Goal: Information Seeking & Learning: Find specific fact

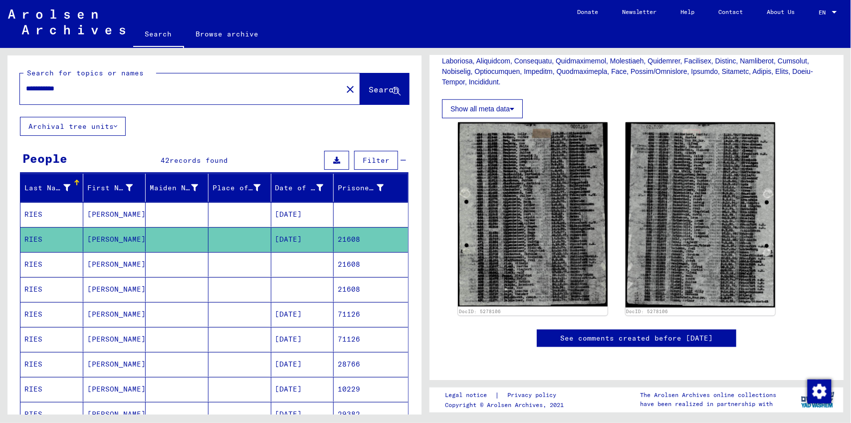
drag, startPoint x: 99, startPoint y: 88, endPoint x: 21, endPoint y: 91, distance: 78.4
click at [21, 91] on div "**********" at bounding box center [178, 88] width 316 height 22
type input "**********"
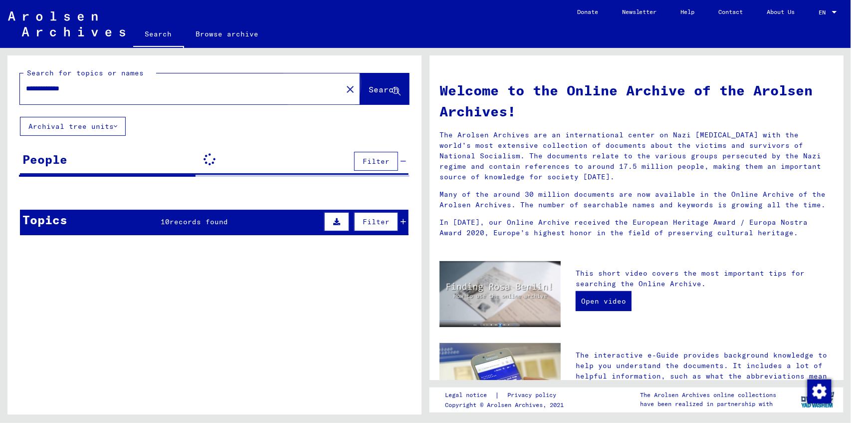
click at [360, 95] on button "Search" at bounding box center [384, 88] width 49 height 31
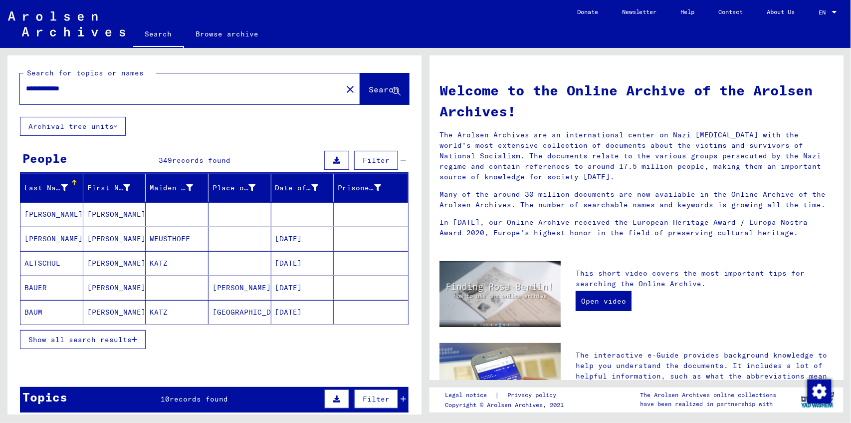
click at [81, 339] on span "Show all search results" at bounding box center [79, 339] width 103 height 9
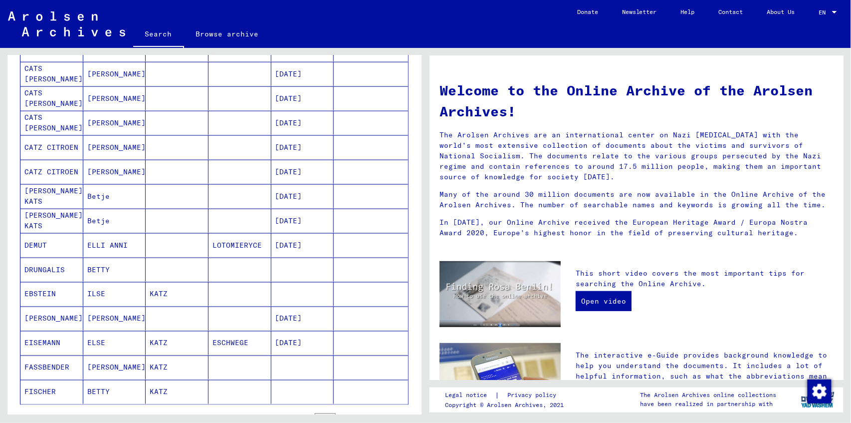
scroll to position [499, 0]
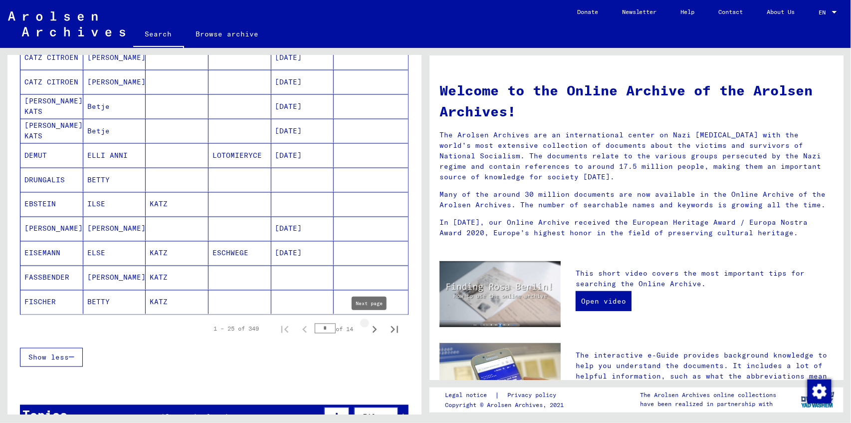
click at [372, 328] on icon "Next page" at bounding box center [375, 329] width 14 height 14
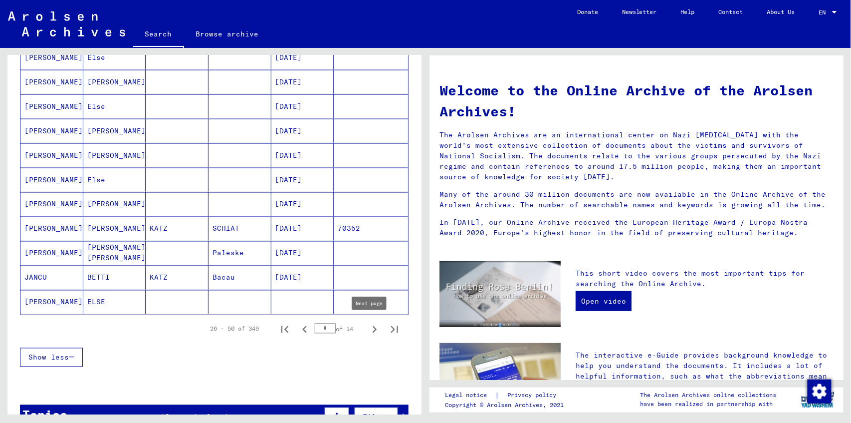
click at [368, 326] on icon "Next page" at bounding box center [375, 329] width 14 height 14
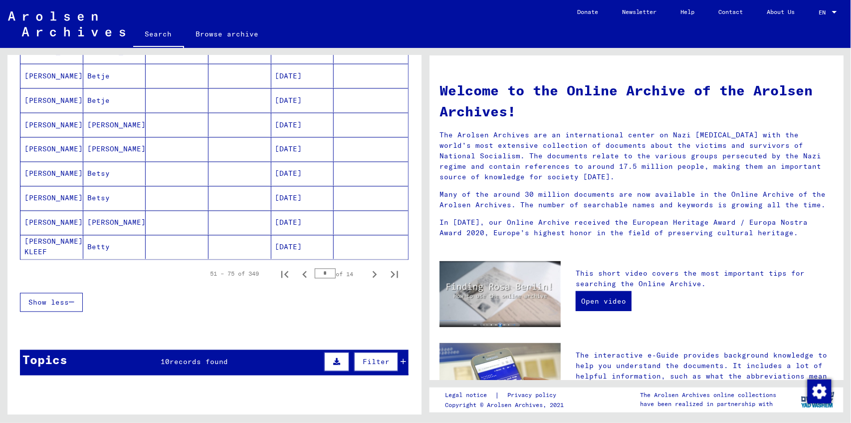
scroll to position [565, 0]
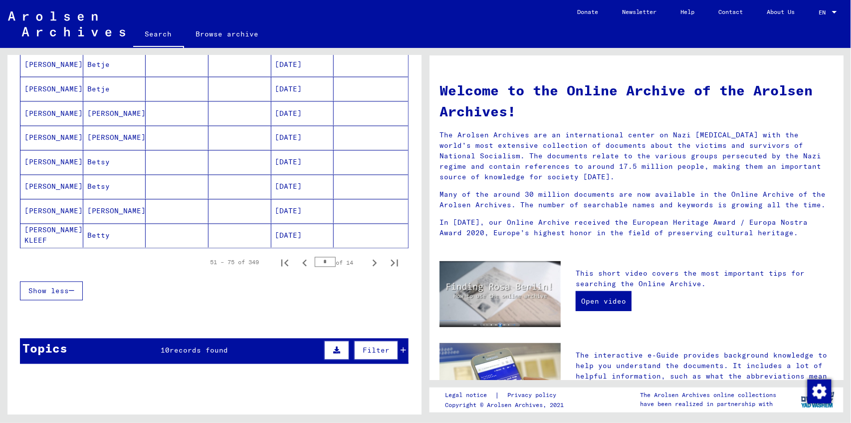
click at [373, 260] on icon "Next page" at bounding box center [375, 262] width 4 height 7
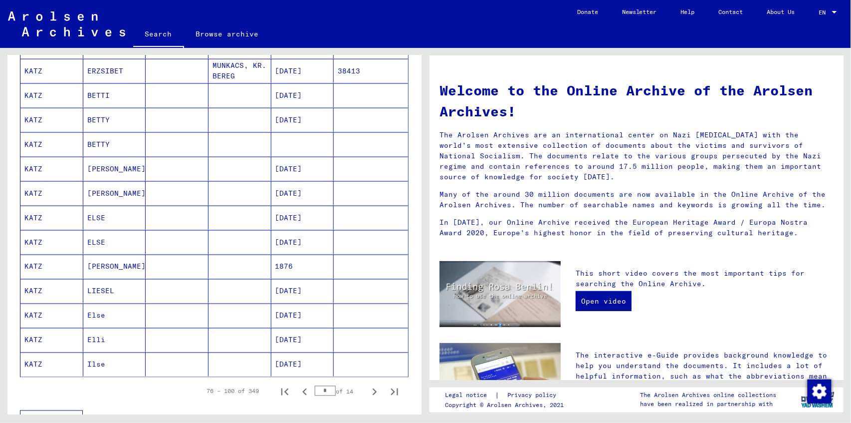
scroll to position [432, 0]
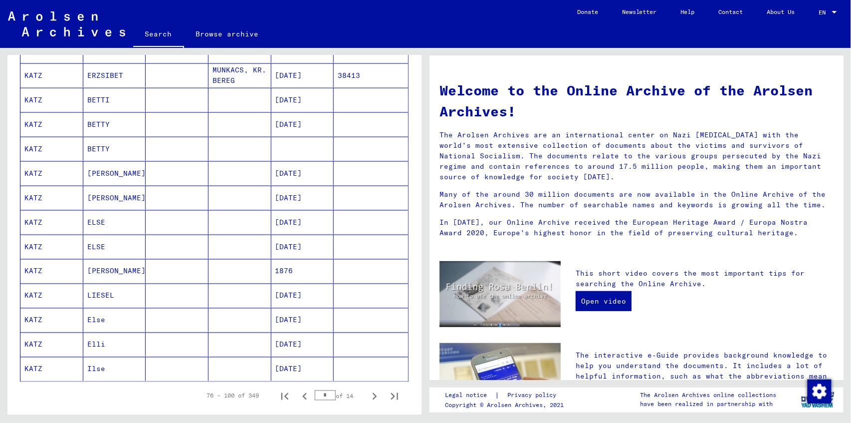
click at [95, 145] on mat-cell "BETTY" at bounding box center [114, 149] width 63 height 24
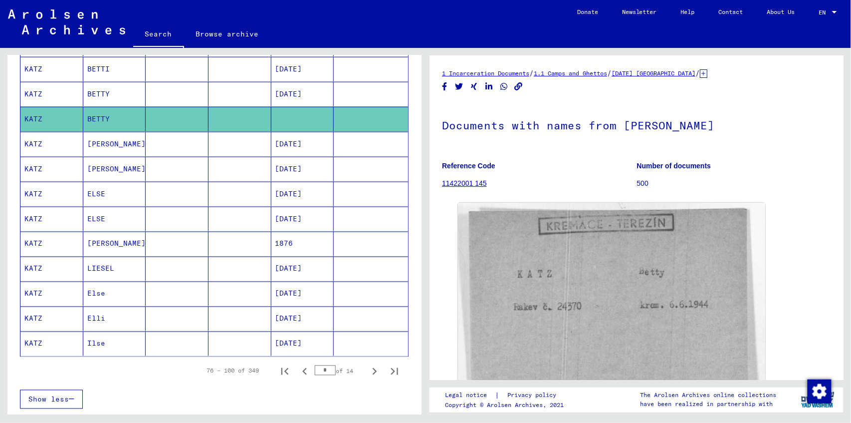
scroll to position [470, 0]
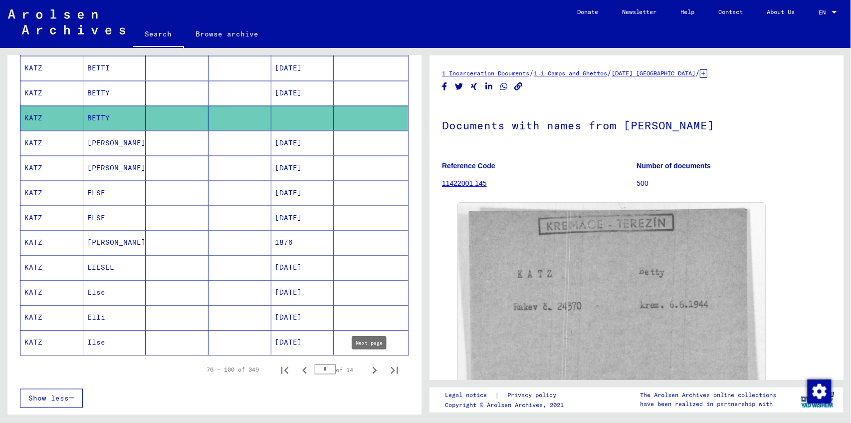
click at [373, 367] on icon "Next page" at bounding box center [375, 370] width 4 height 7
type input "*"
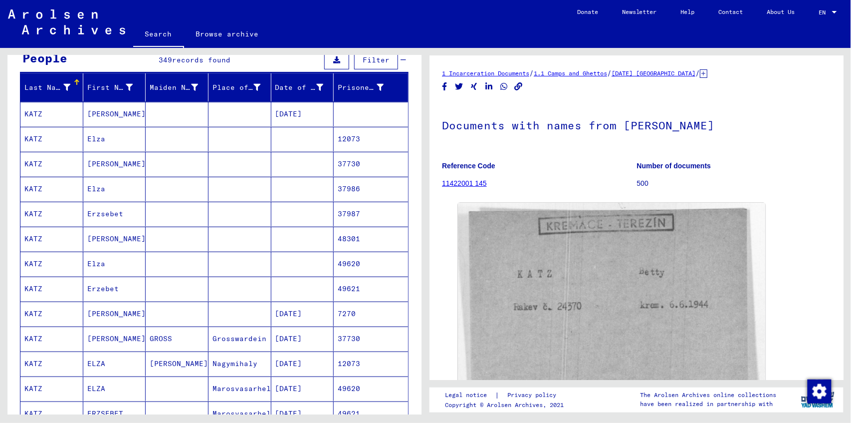
scroll to position [71, 0]
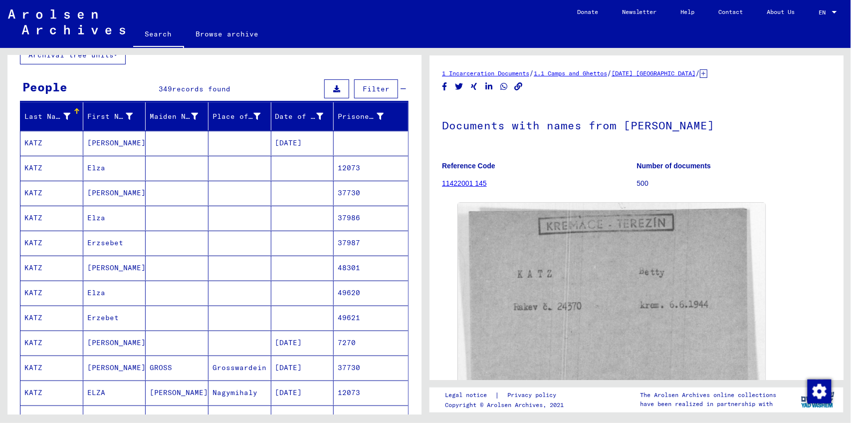
click at [96, 240] on mat-cell "Erzsebet" at bounding box center [114, 242] width 63 height 24
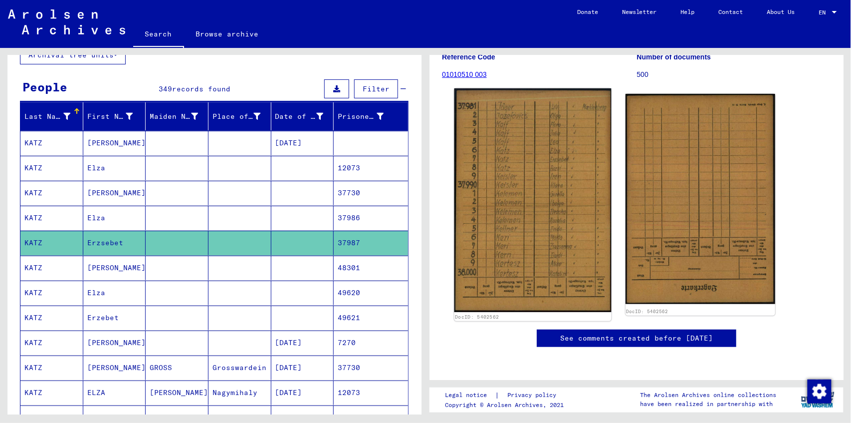
scroll to position [100, 0]
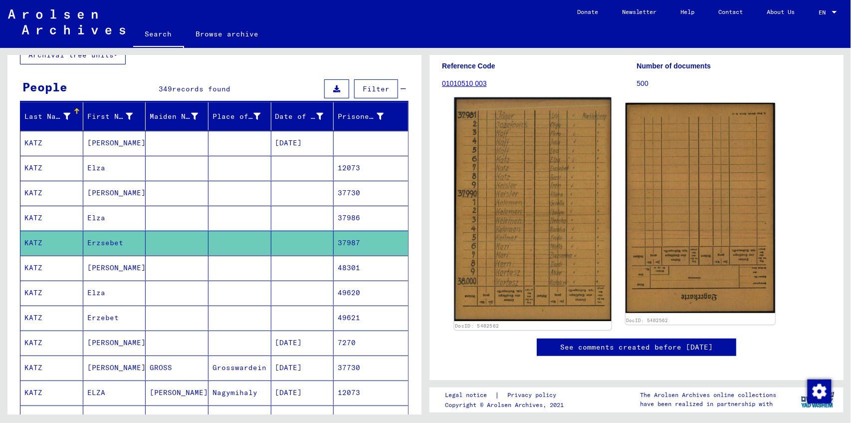
click at [519, 203] on img at bounding box center [532, 208] width 157 height 223
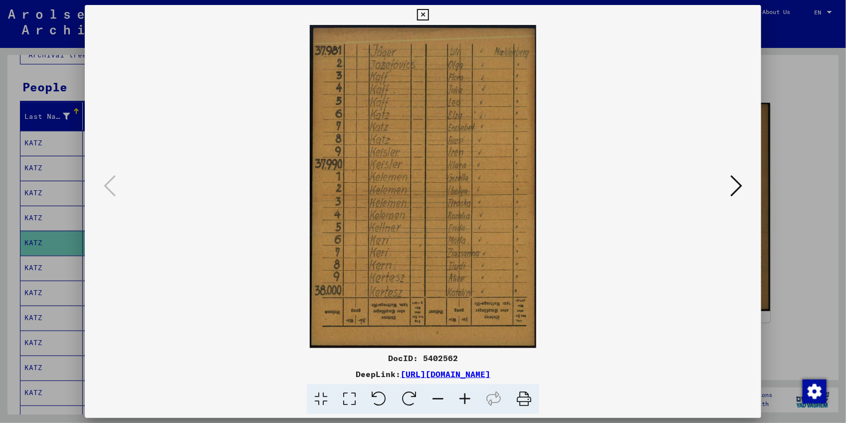
click at [649, 264] on img at bounding box center [423, 186] width 609 height 323
click at [481, 374] on link "[URL][DOMAIN_NAME]" at bounding box center [446, 374] width 90 height 10
drag, startPoint x: 425, startPoint y: 10, endPoint x: 304, endPoint y: 211, distance: 234.1
click at [420, 17] on icon at bounding box center [422, 15] width 11 height 12
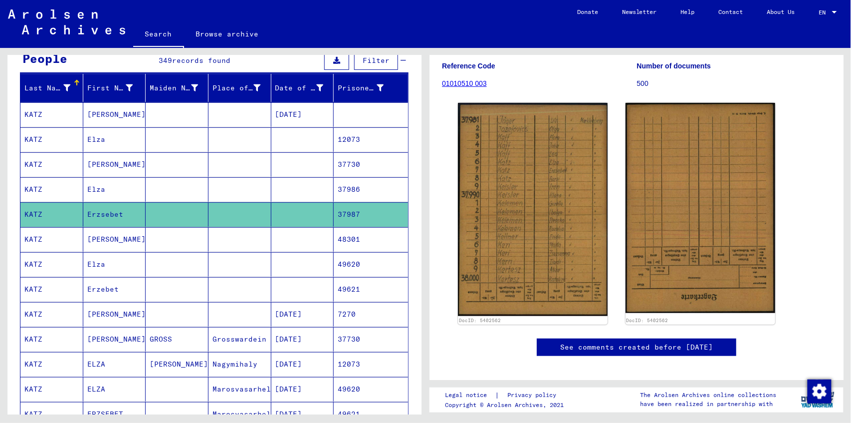
click at [90, 288] on mat-cell "Erzebet" at bounding box center [114, 289] width 63 height 24
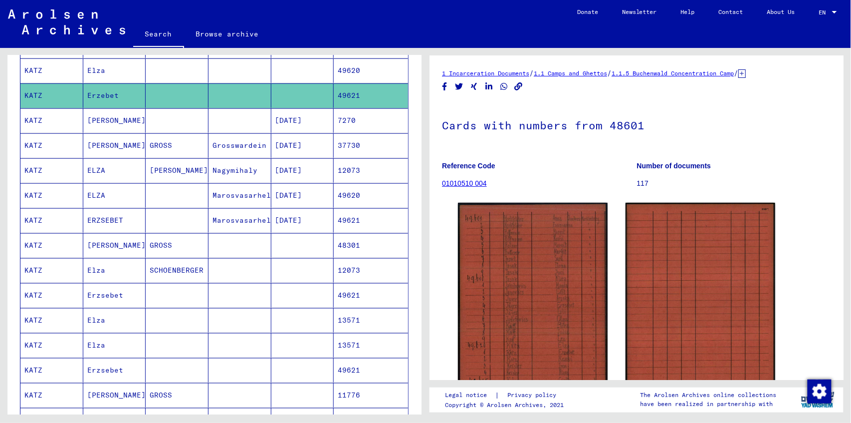
scroll to position [299, 0]
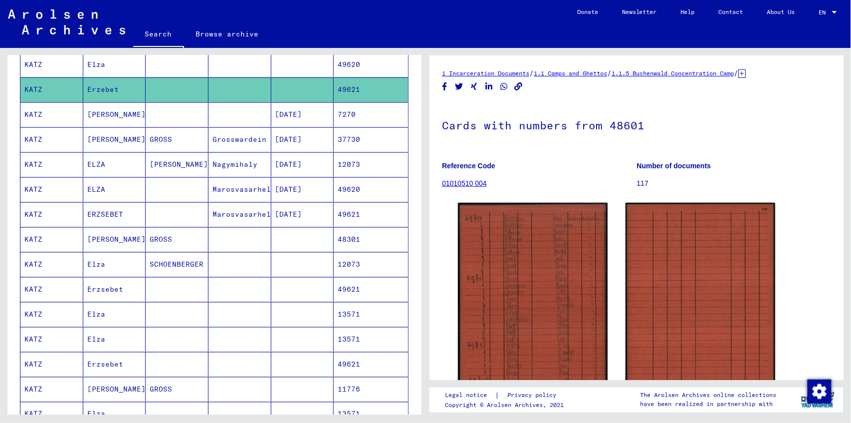
click at [102, 288] on mat-cell "Erzsebet" at bounding box center [114, 289] width 63 height 24
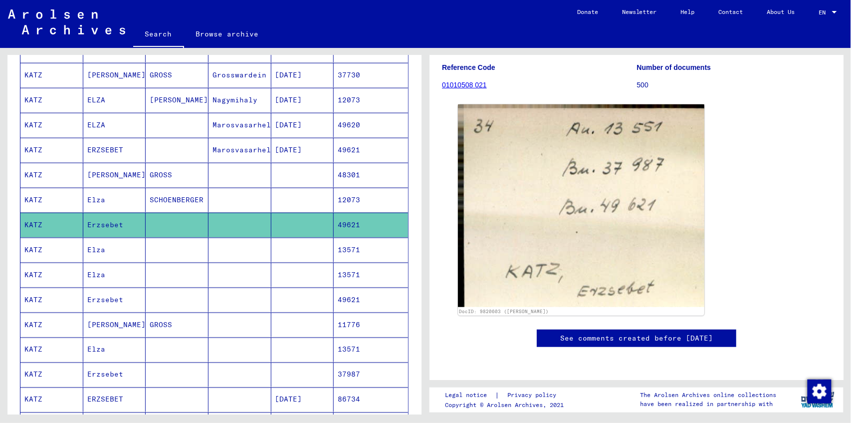
scroll to position [366, 0]
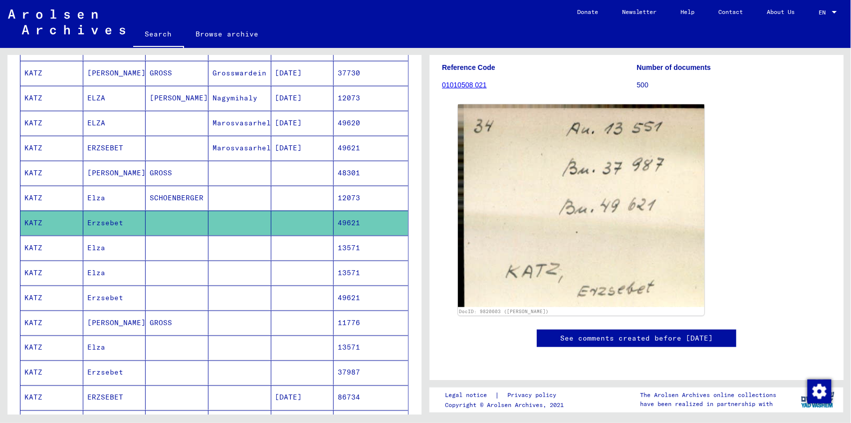
click at [100, 293] on mat-cell "Erzsebet" at bounding box center [114, 297] width 63 height 24
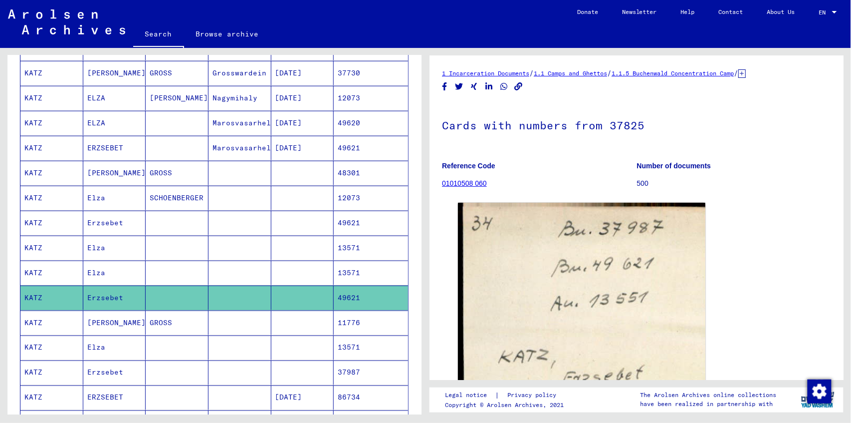
click at [460, 183] on link "01010508 060" at bounding box center [464, 183] width 45 height 8
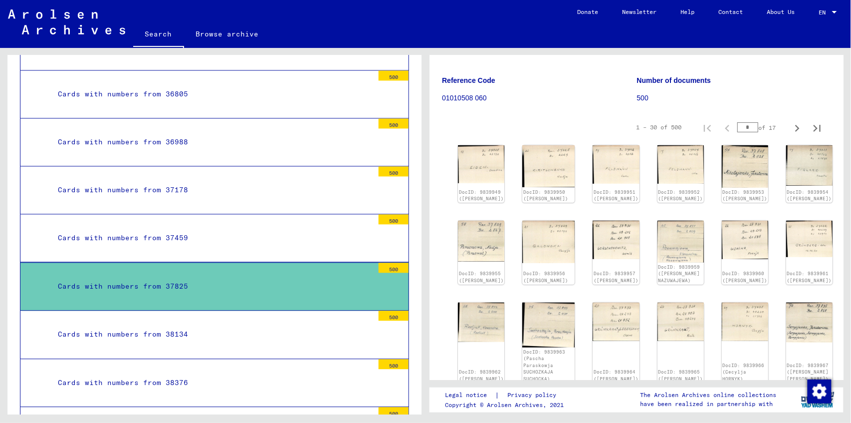
scroll to position [100, 0]
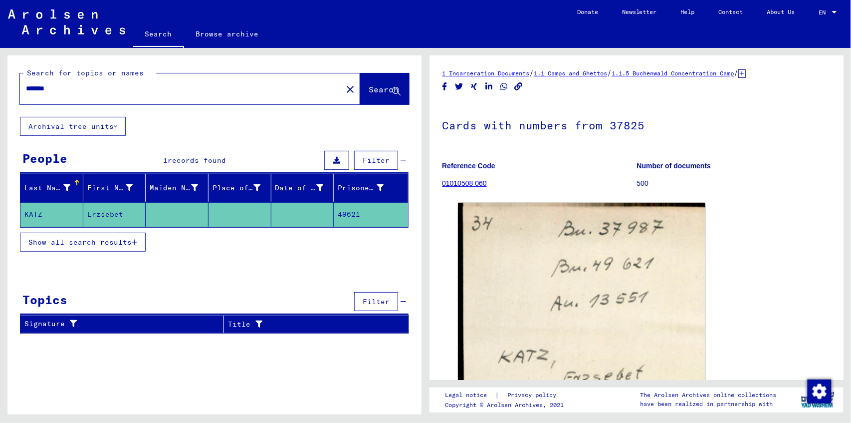
click at [104, 237] on span "Show all search results" at bounding box center [79, 241] width 103 height 9
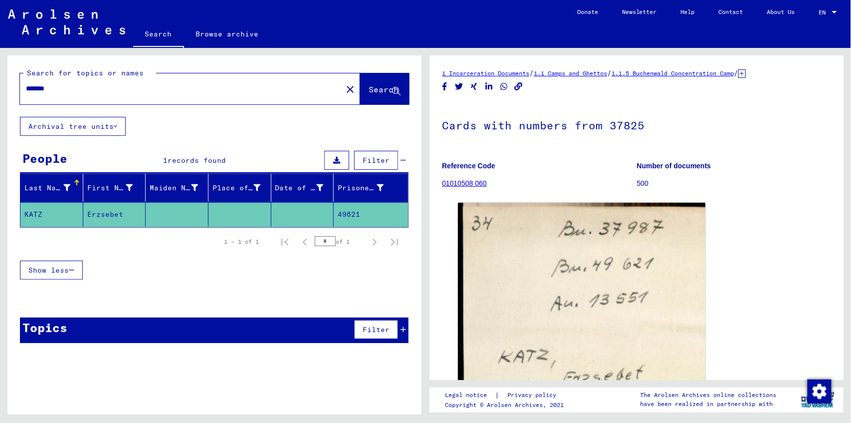
type input "**********"
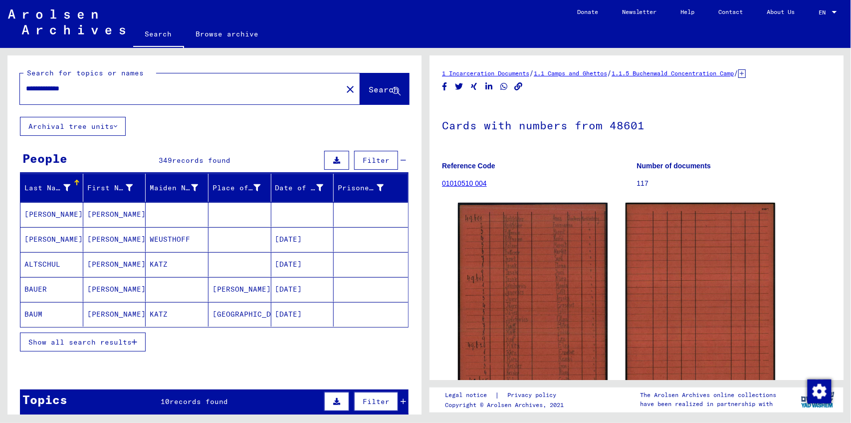
click at [369, 89] on span "Search" at bounding box center [384, 89] width 30 height 10
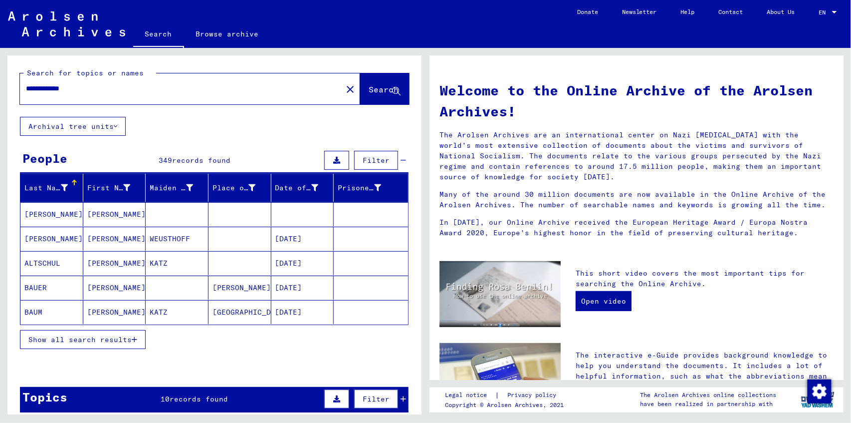
click at [78, 339] on span "Show all search results" at bounding box center [79, 339] width 103 height 9
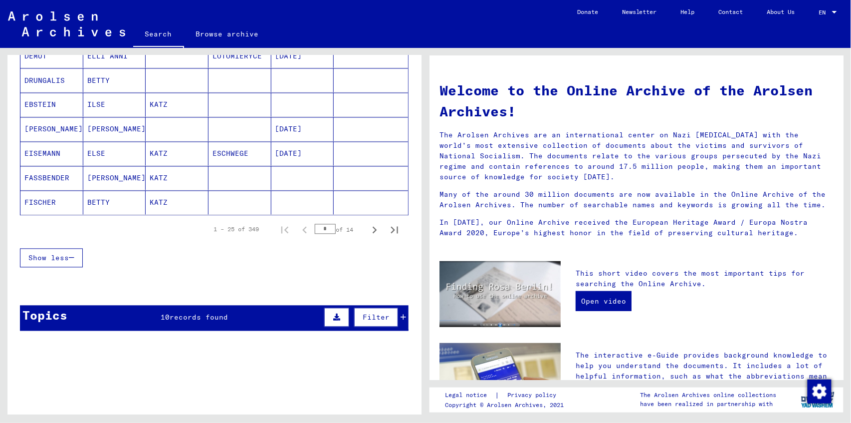
scroll to position [599, 0]
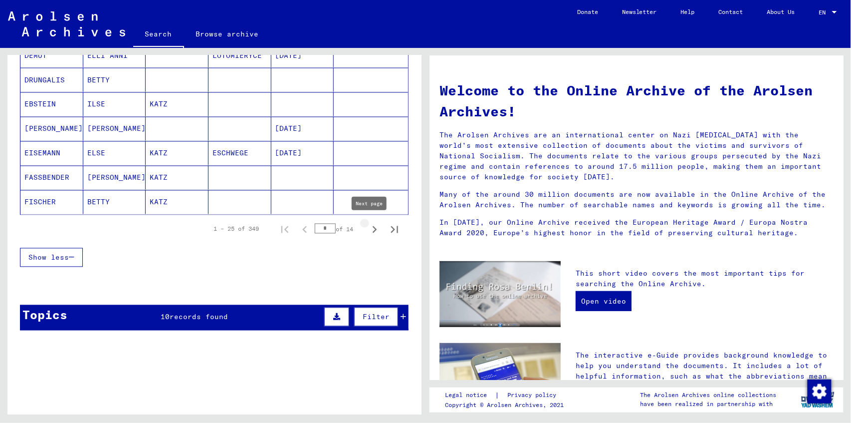
click at [368, 225] on icon "Next page" at bounding box center [375, 229] width 14 height 14
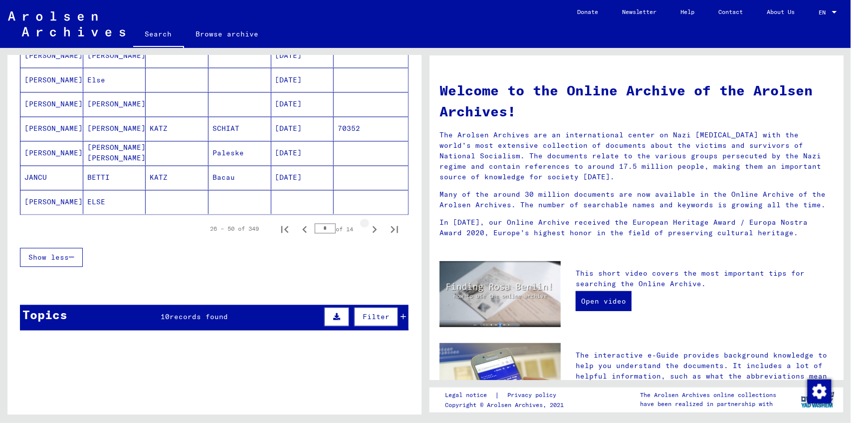
click at [372, 224] on icon "Next page" at bounding box center [375, 229] width 14 height 14
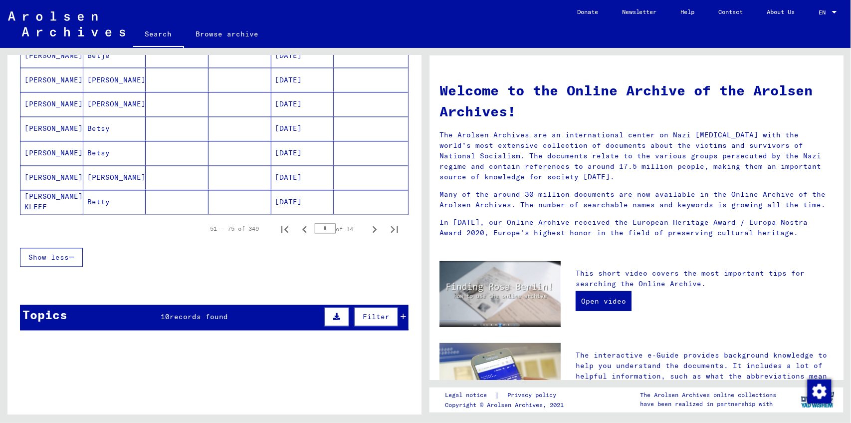
click at [372, 224] on icon "Next page" at bounding box center [375, 229] width 14 height 14
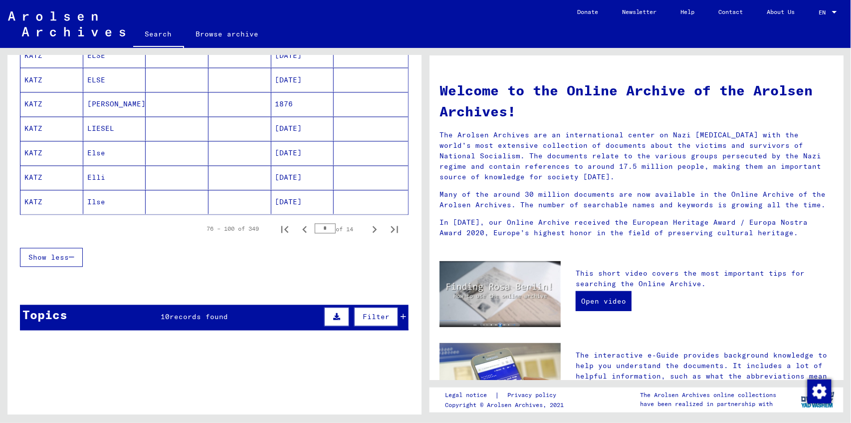
drag, startPoint x: 372, startPoint y: 224, endPoint x: 351, endPoint y: 234, distance: 22.5
click at [351, 234] on div "76 – 100 of 349 * of 14" at bounding box center [300, 229] width 210 height 20
click at [372, 226] on icon "Next page" at bounding box center [375, 229] width 14 height 14
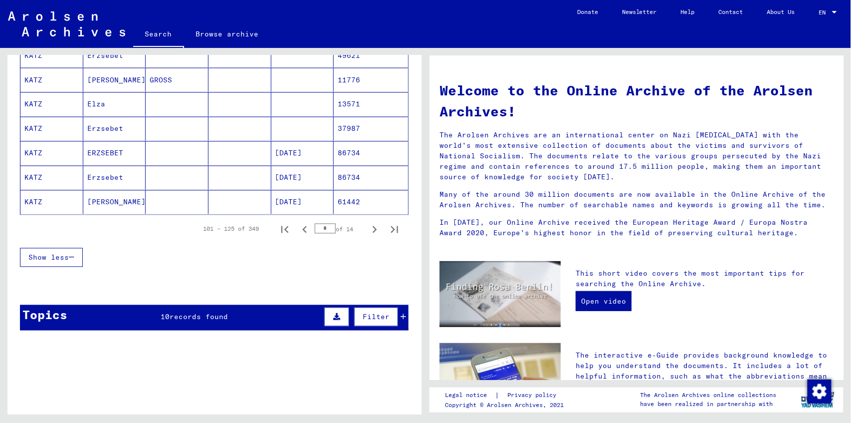
scroll to position [465, 0]
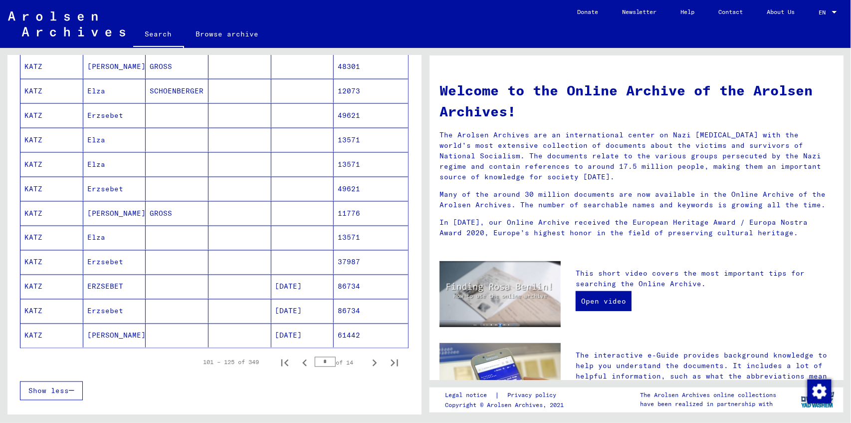
click at [103, 261] on mat-cell "Erzsebet" at bounding box center [114, 262] width 63 height 24
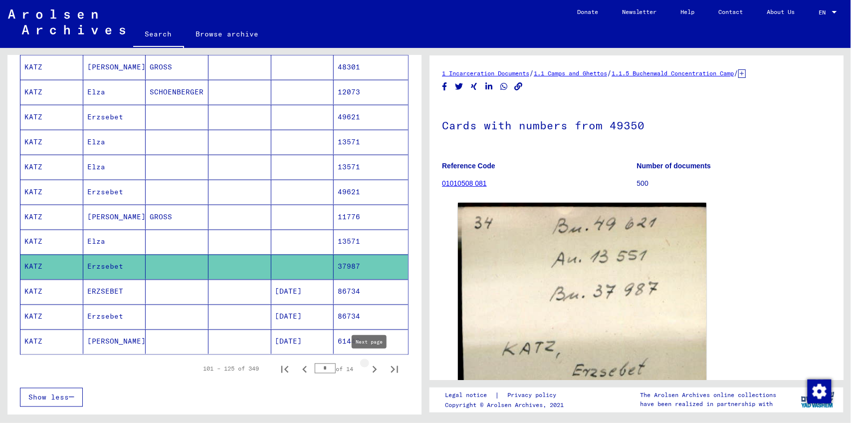
drag, startPoint x: 367, startPoint y: 367, endPoint x: 342, endPoint y: 366, distance: 25.5
click at [368, 367] on icon "Next page" at bounding box center [375, 369] width 14 height 14
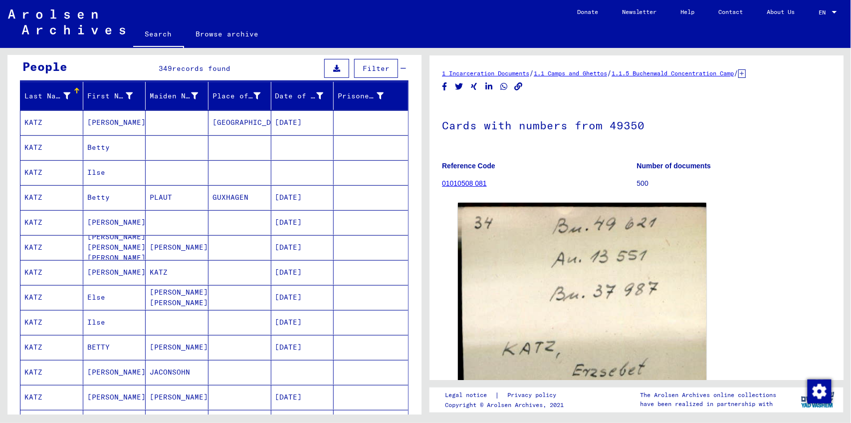
scroll to position [72, 0]
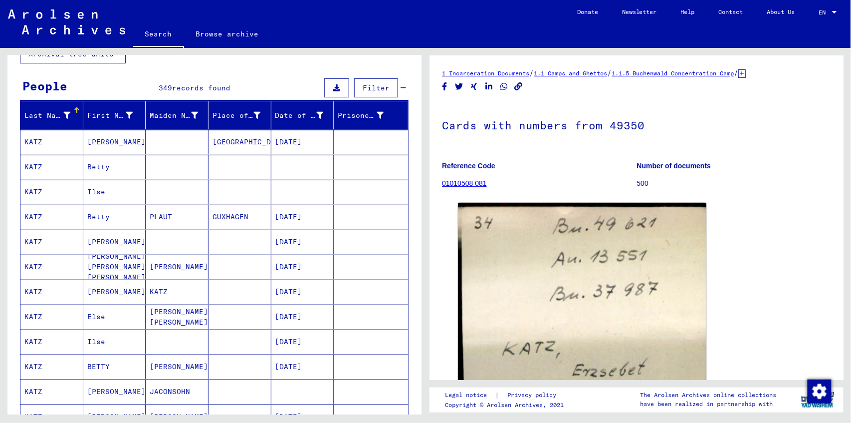
click at [92, 165] on mat-cell "Betty" at bounding box center [114, 167] width 63 height 24
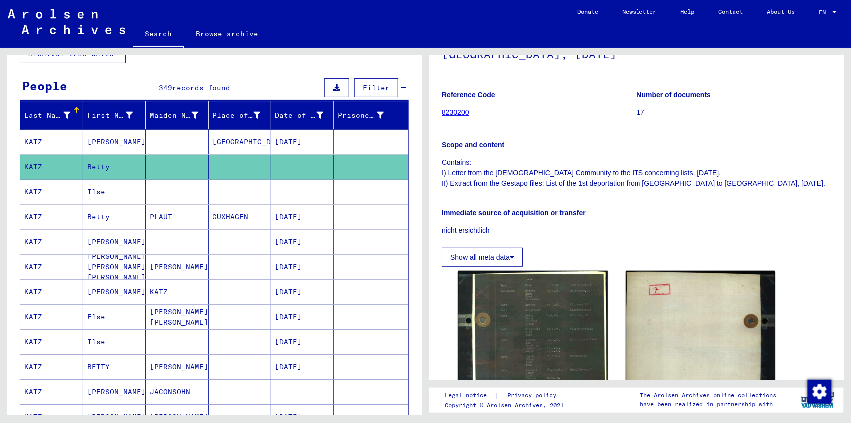
scroll to position [133, 0]
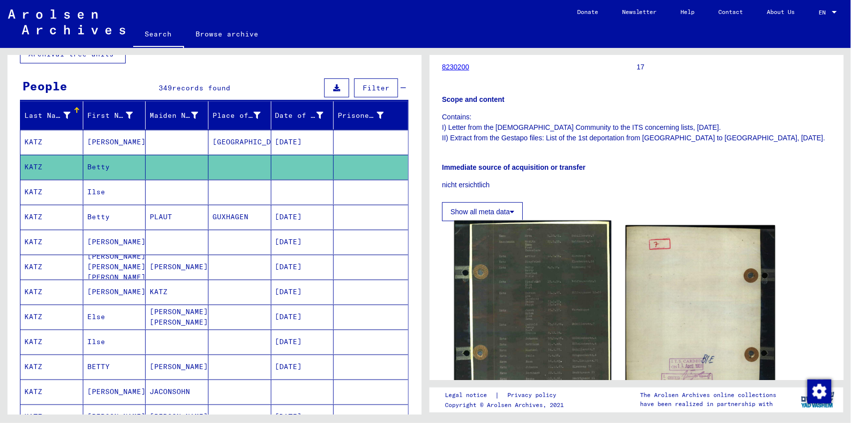
click at [541, 285] on img at bounding box center [532, 312] width 157 height 184
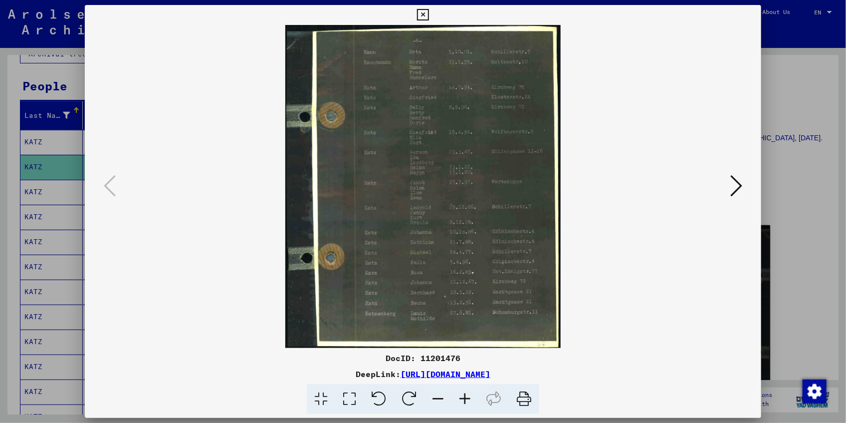
click at [736, 190] on icon at bounding box center [736, 186] width 12 height 24
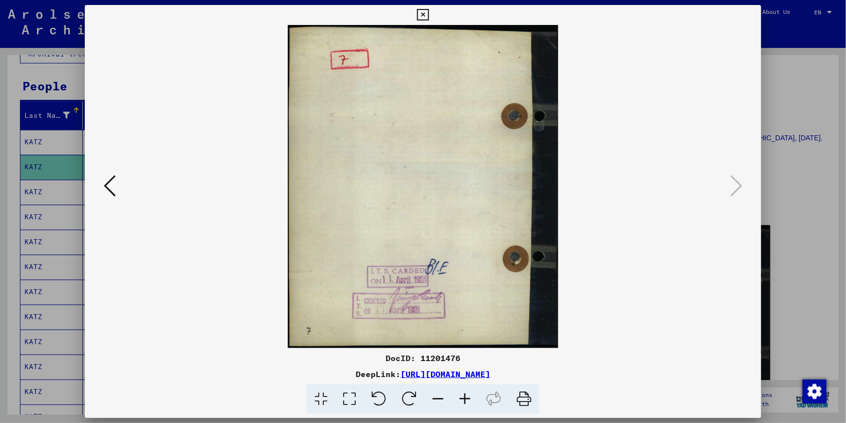
click at [113, 193] on icon at bounding box center [110, 186] width 12 height 24
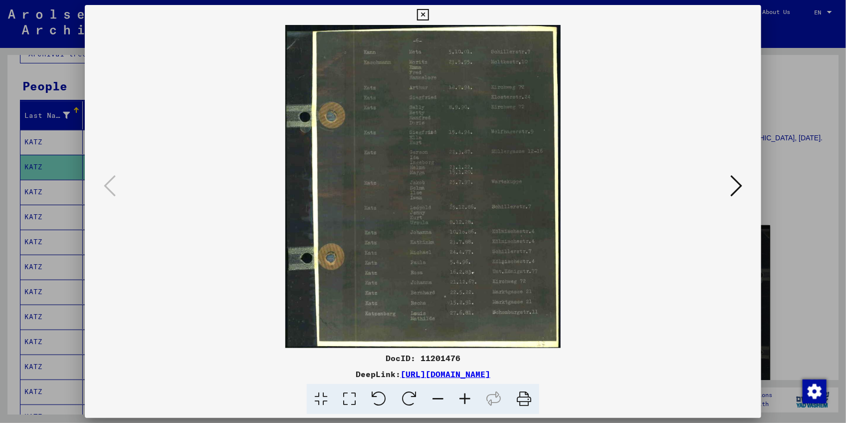
click at [425, 16] on icon at bounding box center [422, 15] width 11 height 12
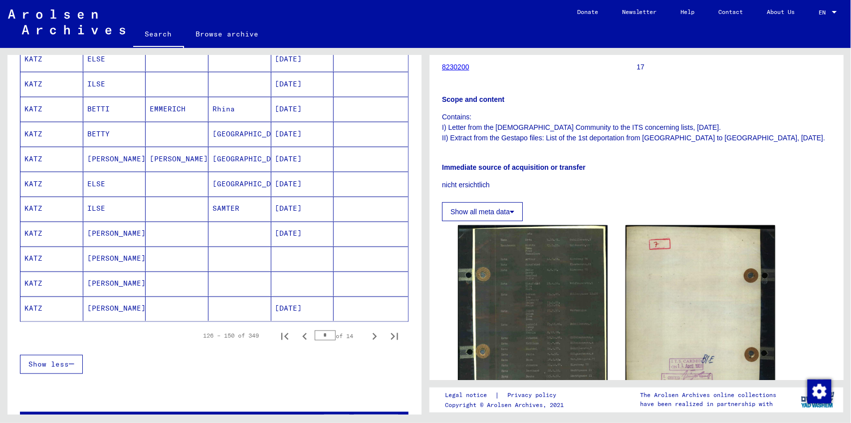
scroll to position [505, 0]
click at [368, 334] on icon "Next page" at bounding box center [375, 336] width 14 height 14
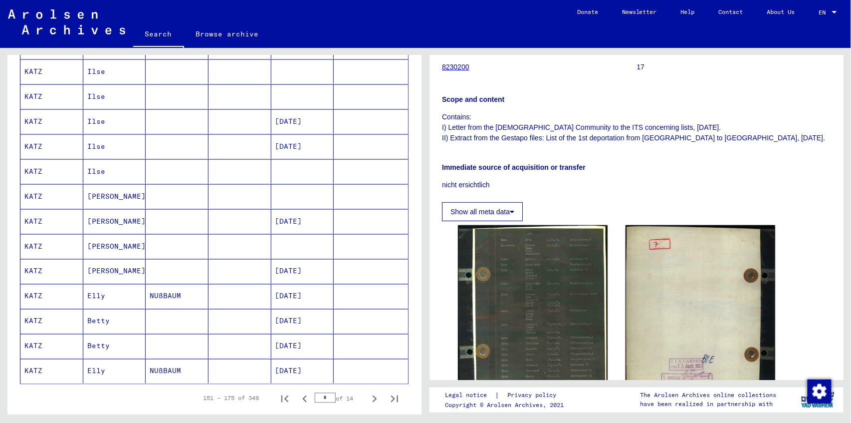
scroll to position [471, 0]
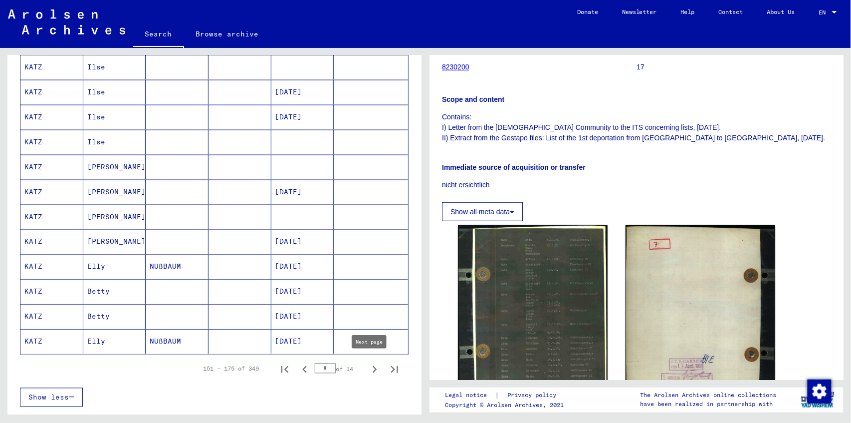
click at [368, 365] on icon "Next page" at bounding box center [375, 369] width 14 height 14
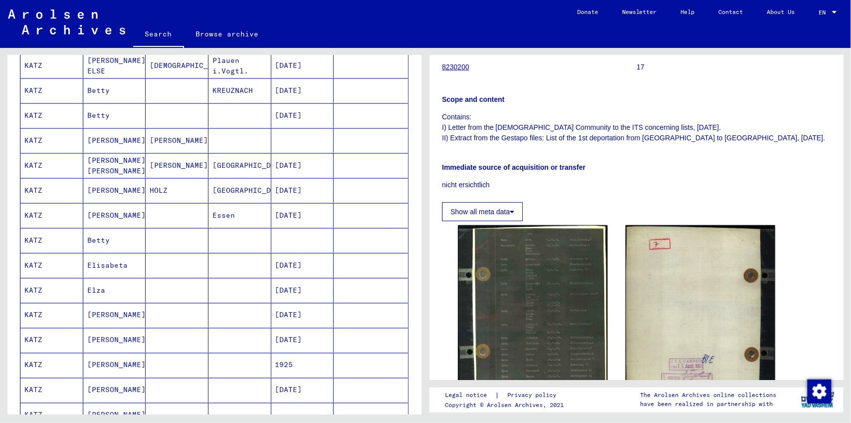
scroll to position [438, 0]
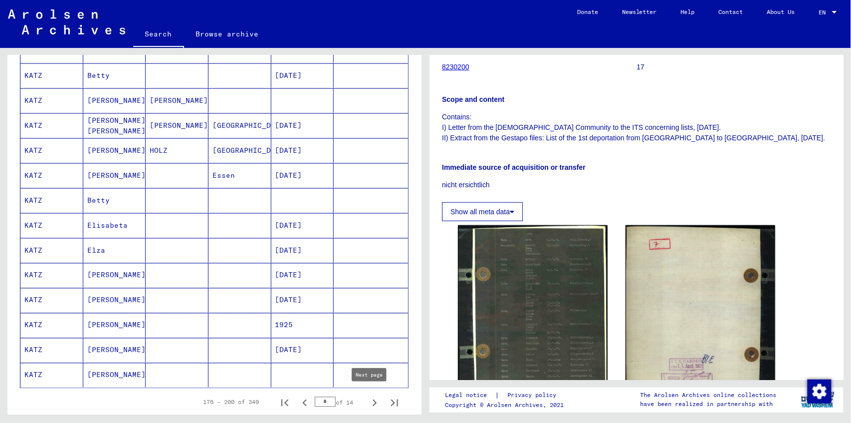
click at [368, 396] on icon "Next page" at bounding box center [375, 403] width 14 height 14
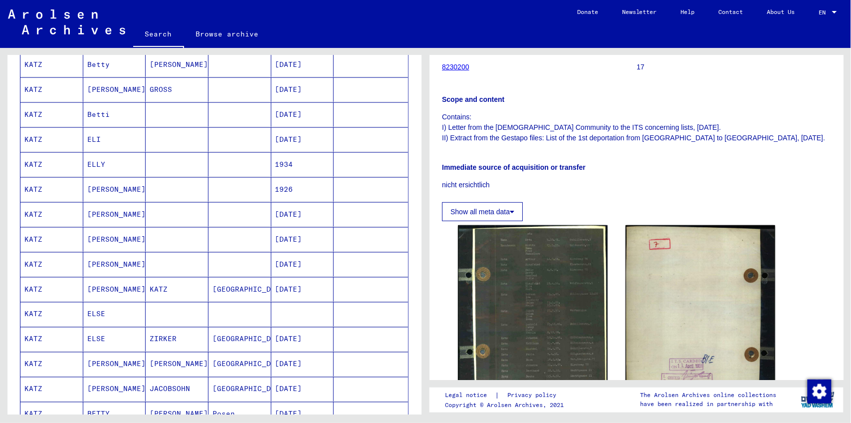
scroll to position [565, 0]
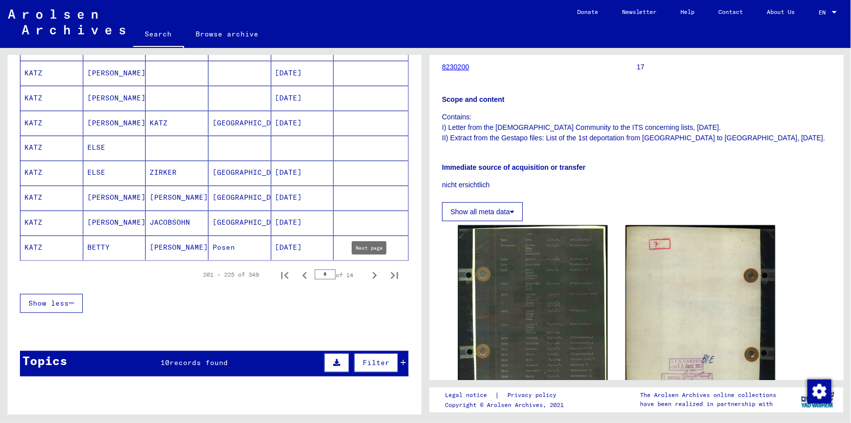
click at [371, 274] on icon "Next page" at bounding box center [375, 275] width 14 height 14
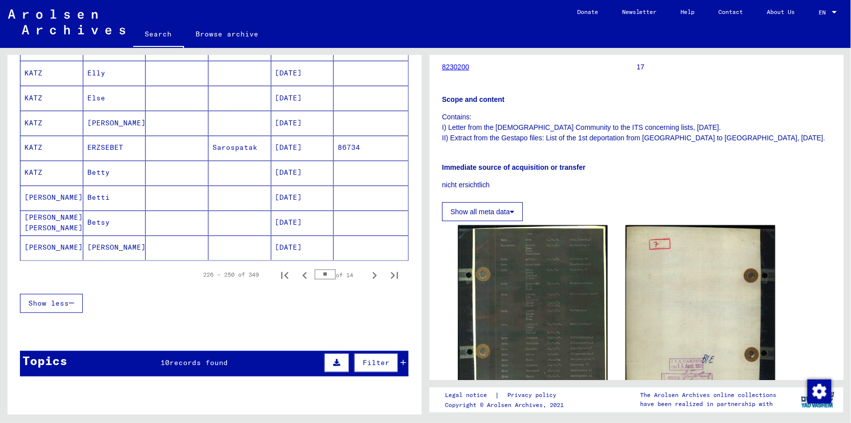
scroll to position [599, 0]
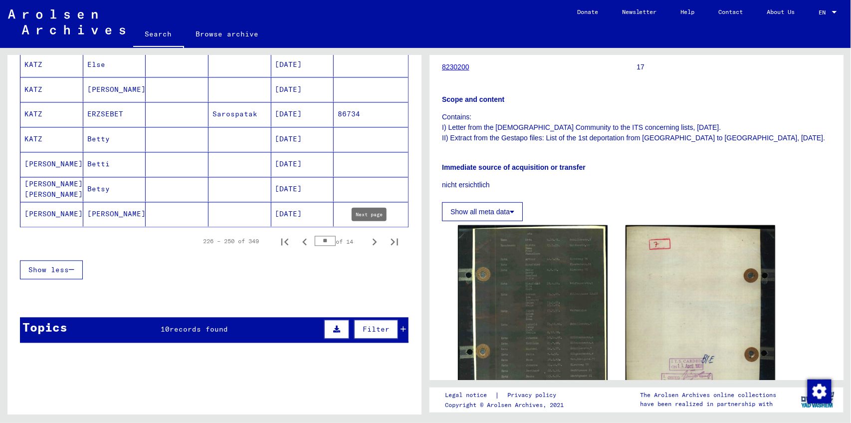
drag, startPoint x: 367, startPoint y: 237, endPoint x: 286, endPoint y: 252, distance: 82.6
click at [368, 237] on icon "Next page" at bounding box center [375, 242] width 14 height 14
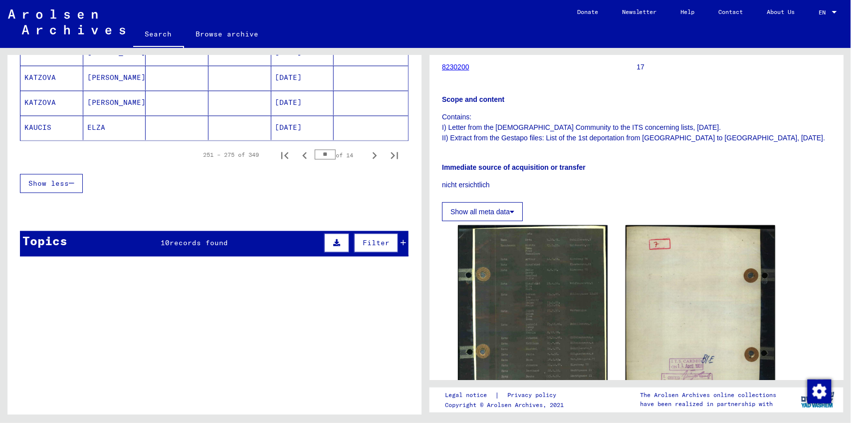
scroll to position [698, 0]
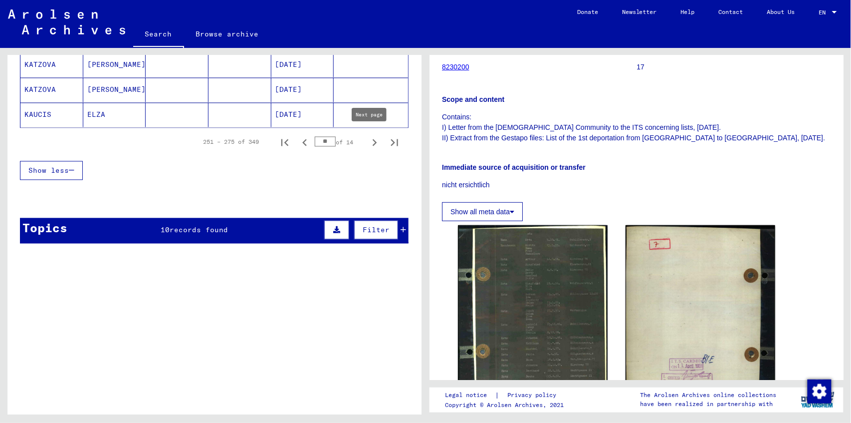
click at [373, 141] on icon "Next page" at bounding box center [375, 142] width 4 height 7
type input "**"
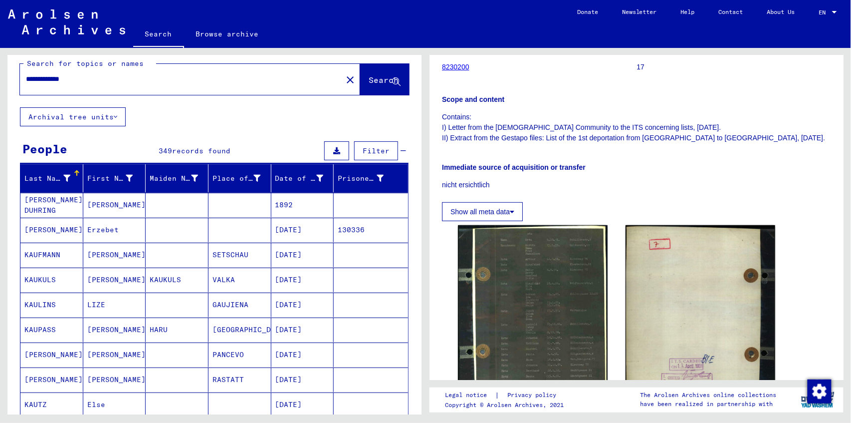
scroll to position [0, 0]
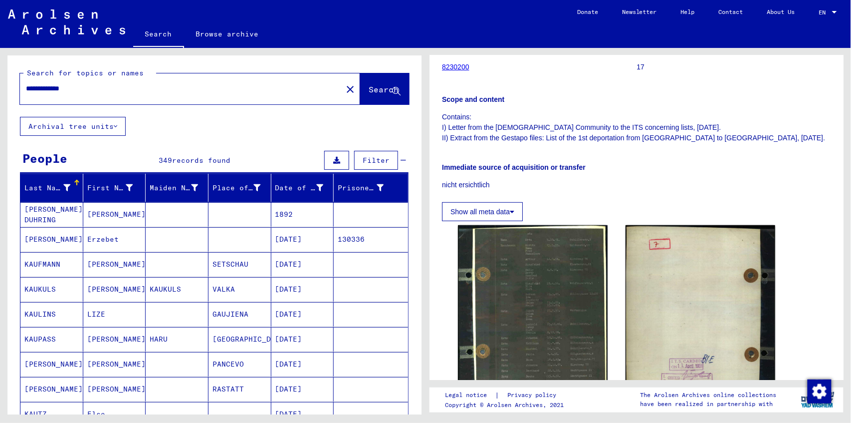
drag, startPoint x: 26, startPoint y: 92, endPoint x: 0, endPoint y: 92, distance: 26.4
click at [0, 92] on div "**********" at bounding box center [213, 231] width 426 height 366
type input "**********"
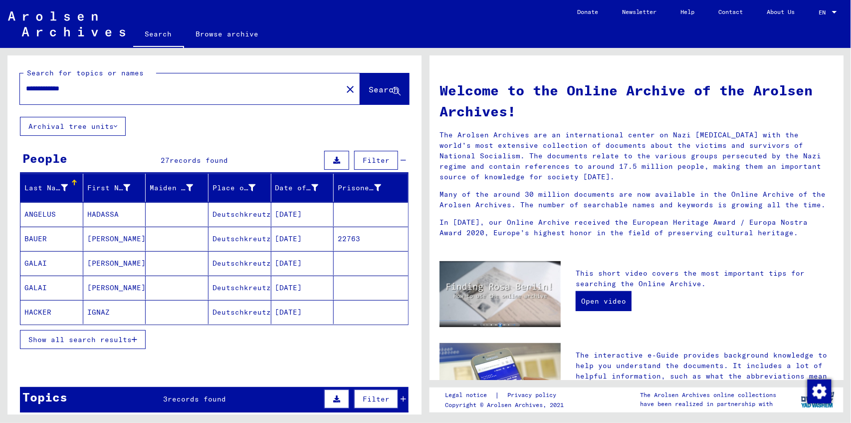
click at [84, 344] on button "Show all search results" at bounding box center [83, 339] width 126 height 19
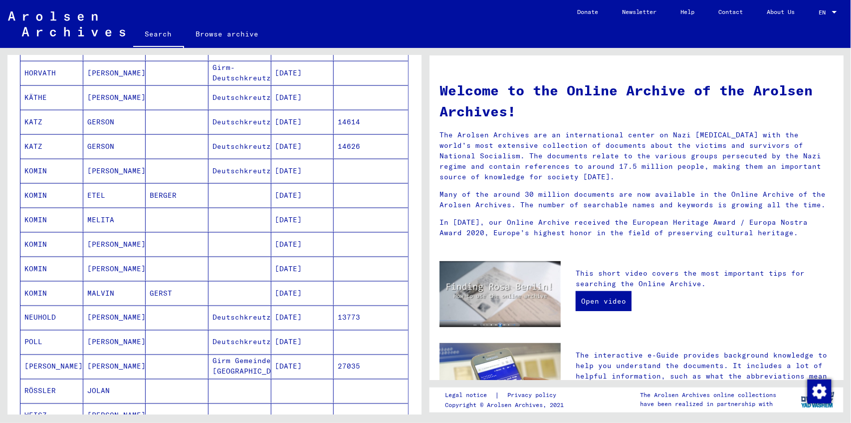
scroll to position [465, 0]
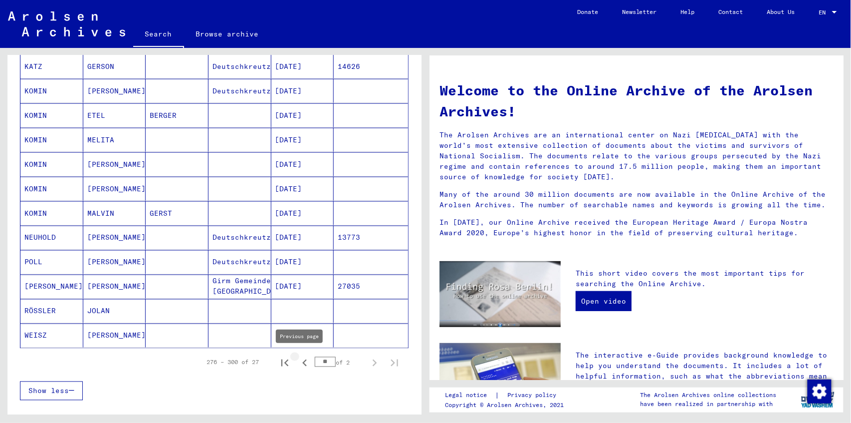
click at [298, 359] on icon "Previous page" at bounding box center [305, 363] width 14 height 14
type input "**"
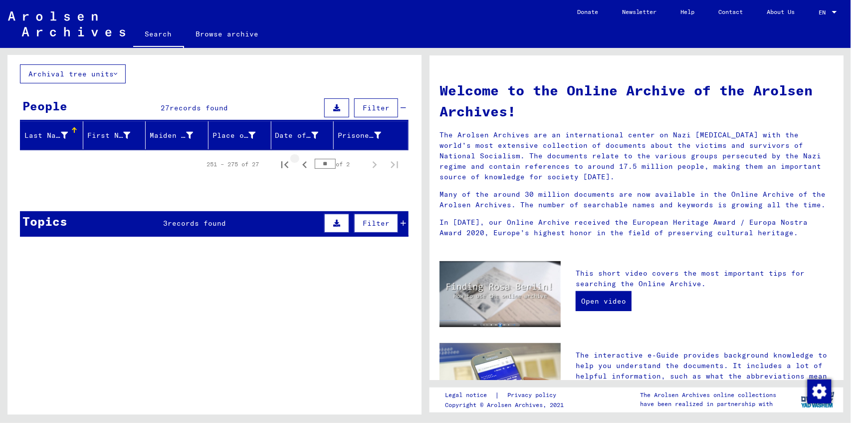
scroll to position [50, 0]
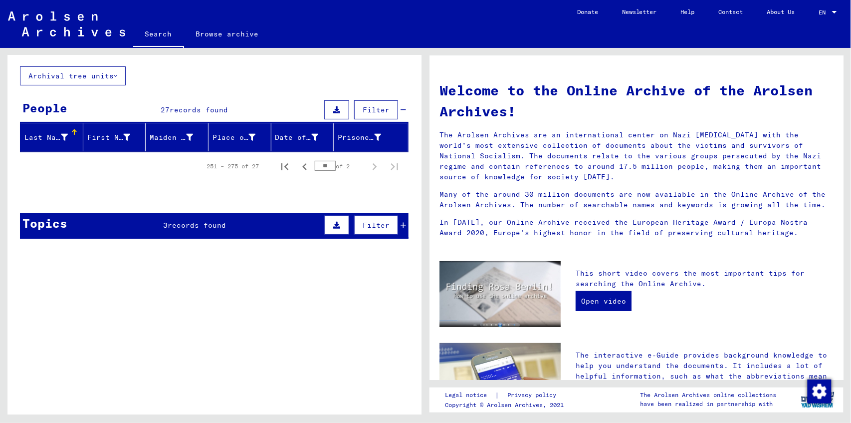
click at [221, 221] on span "records found" at bounding box center [197, 224] width 58 height 9
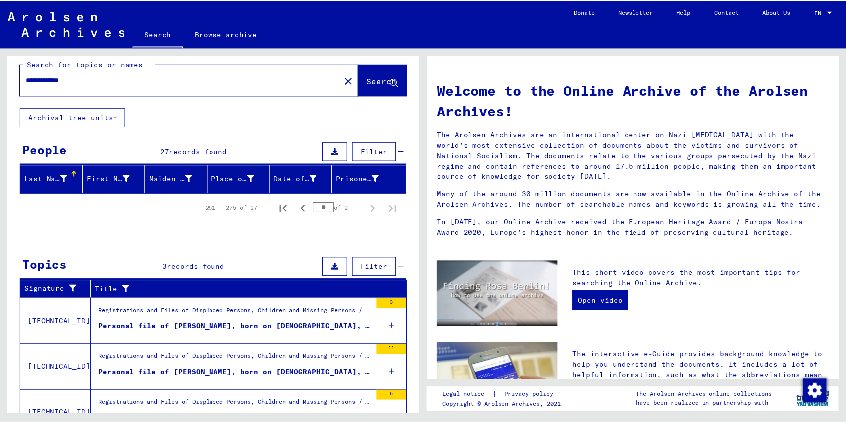
scroll to position [0, 0]
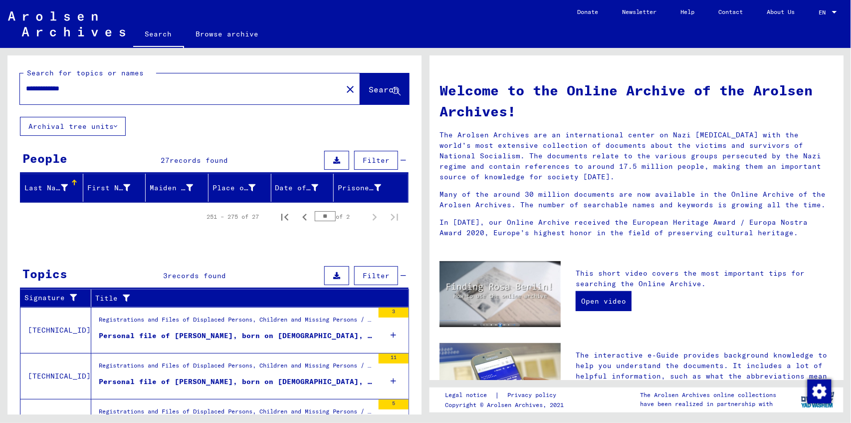
drag, startPoint x: 143, startPoint y: 92, endPoint x: 0, endPoint y: 89, distance: 143.2
click at [0, 89] on div "**********" at bounding box center [213, 231] width 426 height 366
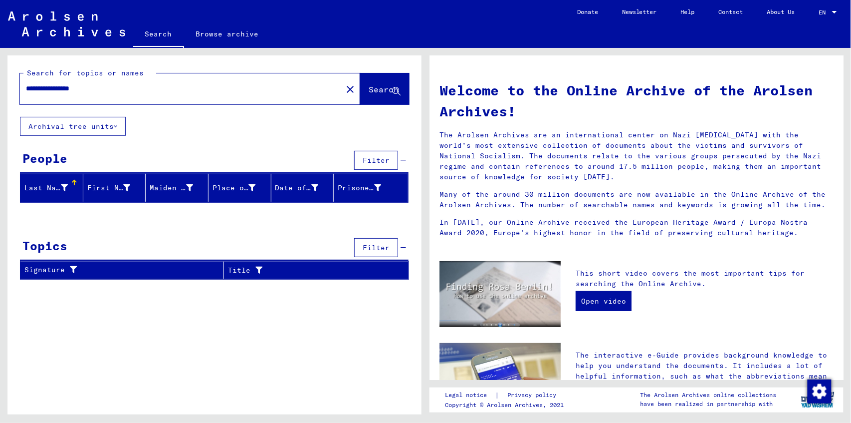
drag, startPoint x: 81, startPoint y: 86, endPoint x: 58, endPoint y: 92, distance: 24.2
click at [58, 92] on input "**********" at bounding box center [178, 88] width 304 height 10
type input "**********"
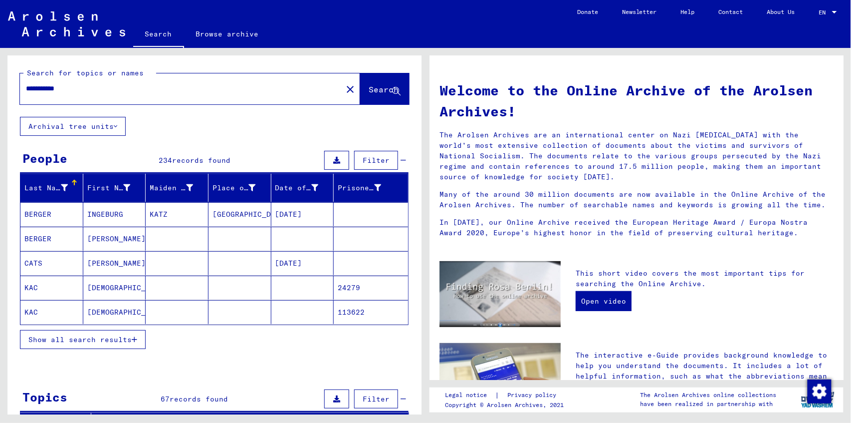
click at [116, 127] on icon at bounding box center [115, 126] width 3 height 7
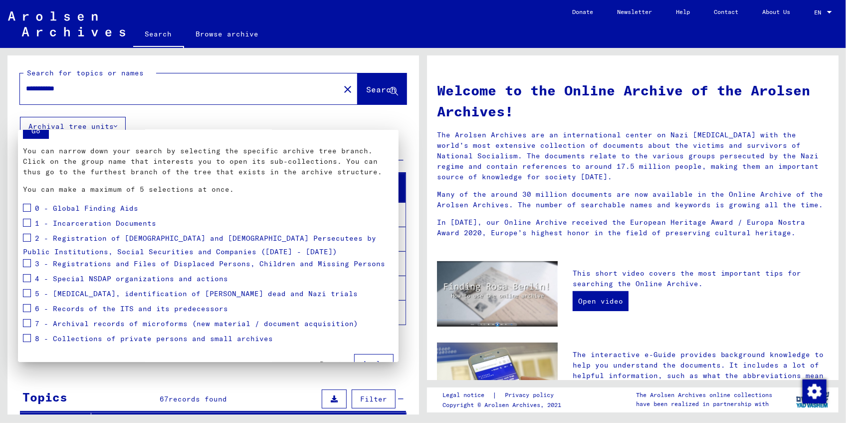
scroll to position [33, 0]
